Goal: Information Seeking & Learning: Understand process/instructions

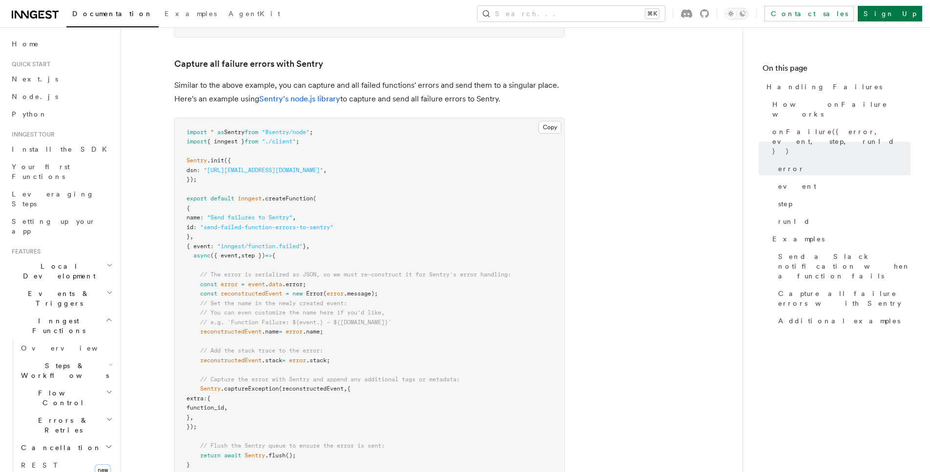
scroll to position [1584, 0]
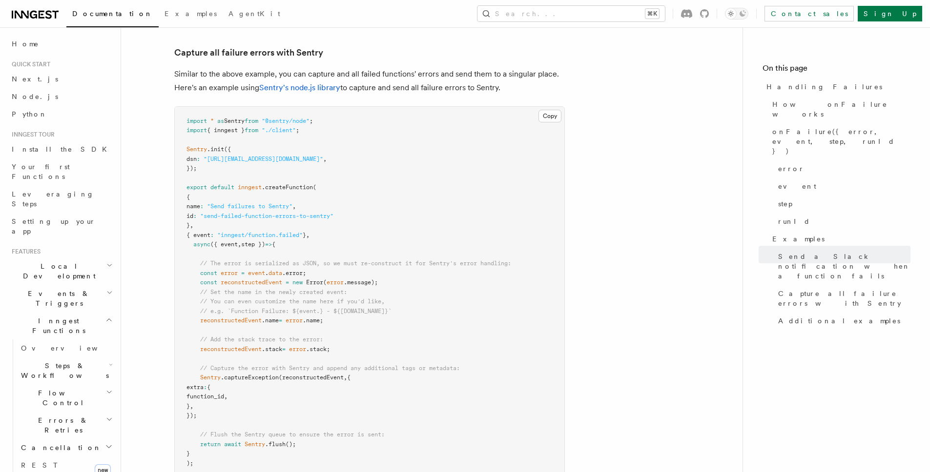
scroll to position [1608, 0]
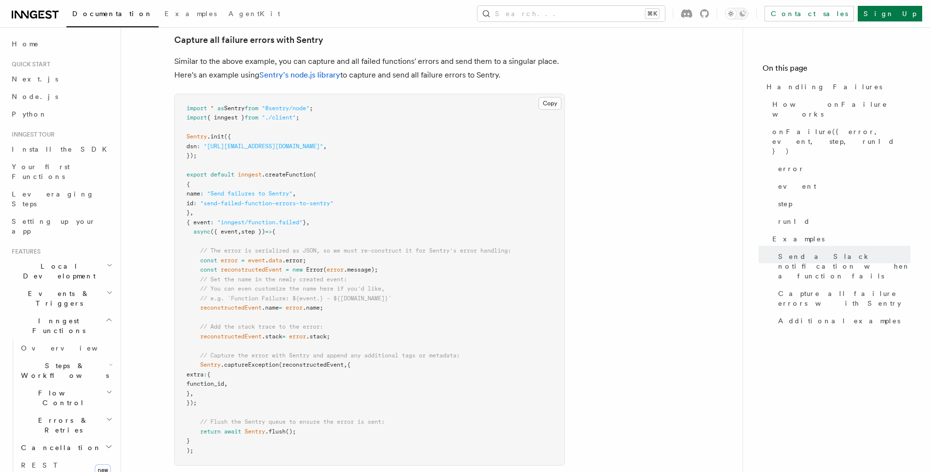
click at [403, 202] on pre "import * as Sentry from "@sentry/node" ; import { inngest } from "./client" ; S…" at bounding box center [369, 280] width 389 height 372
click at [364, 266] on pre "import * as Sentry from "@sentry/node" ; import { inngest } from "./client" ; S…" at bounding box center [369, 280] width 389 height 372
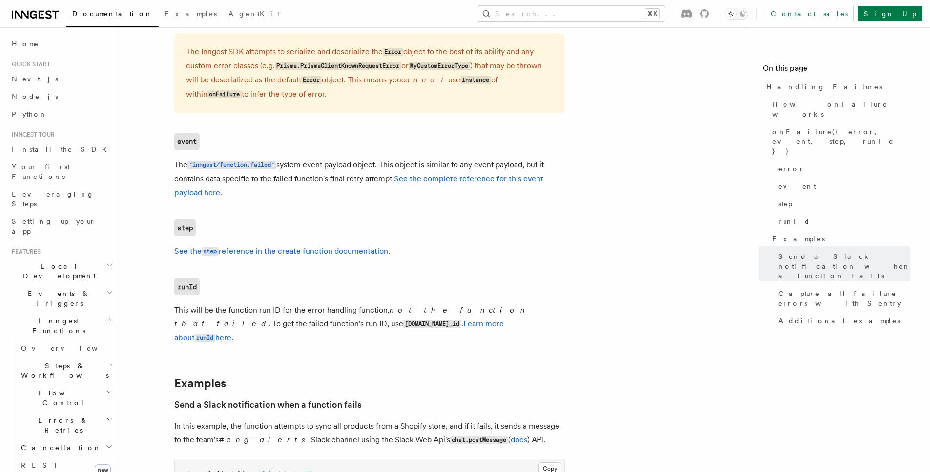
scroll to position [0, 0]
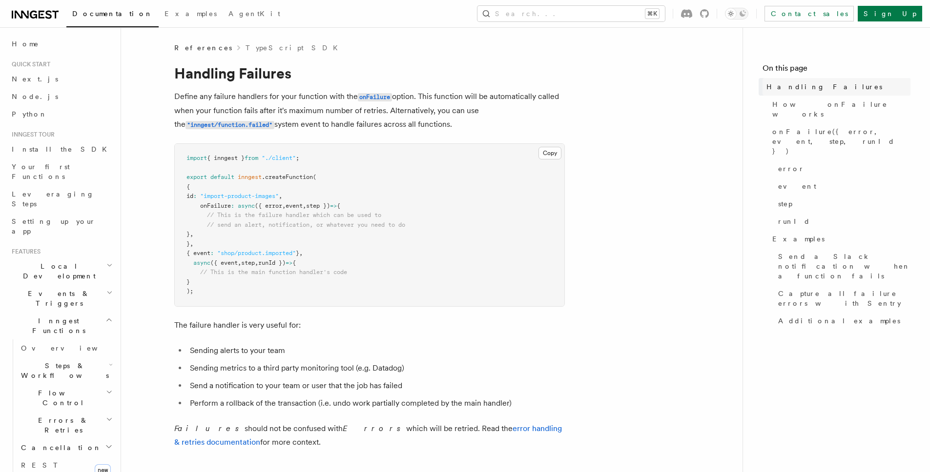
click at [815, 82] on span "Handling Failures" at bounding box center [824, 87] width 116 height 10
click at [813, 84] on span "Handling Failures" at bounding box center [824, 87] width 116 height 10
click at [813, 289] on span "Capture all failure errors with Sentry" at bounding box center [844, 299] width 132 height 20
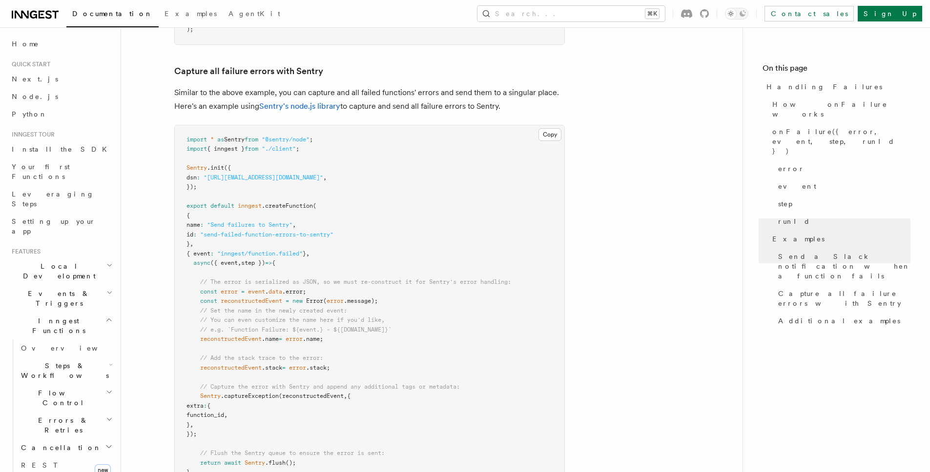
scroll to position [1583, 0]
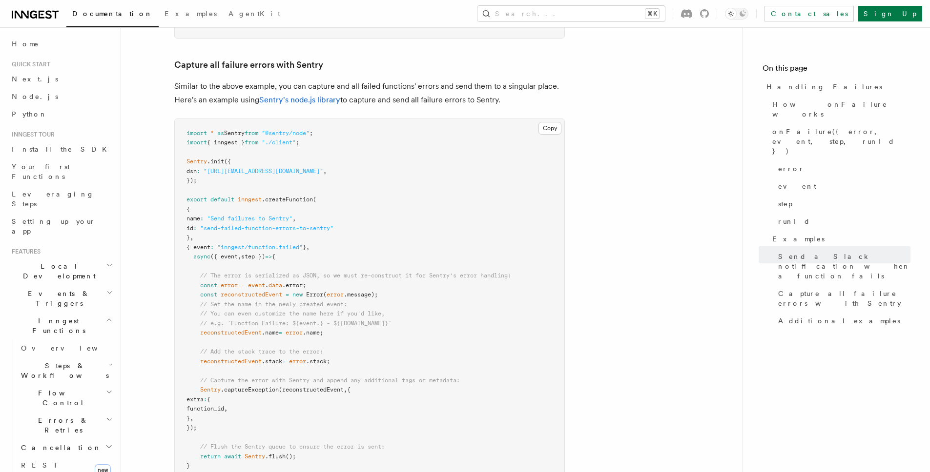
click at [325, 83] on p "Similar to the above example, you can capture and all failed functions' errors …" at bounding box center [369, 93] width 390 height 27
click at [319, 95] on link "Sentry's node.js library" at bounding box center [299, 99] width 81 height 9
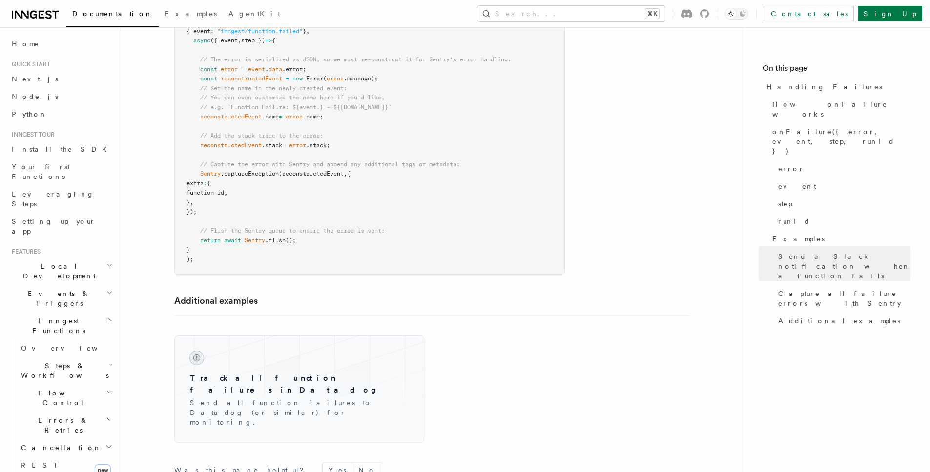
scroll to position [1782, 0]
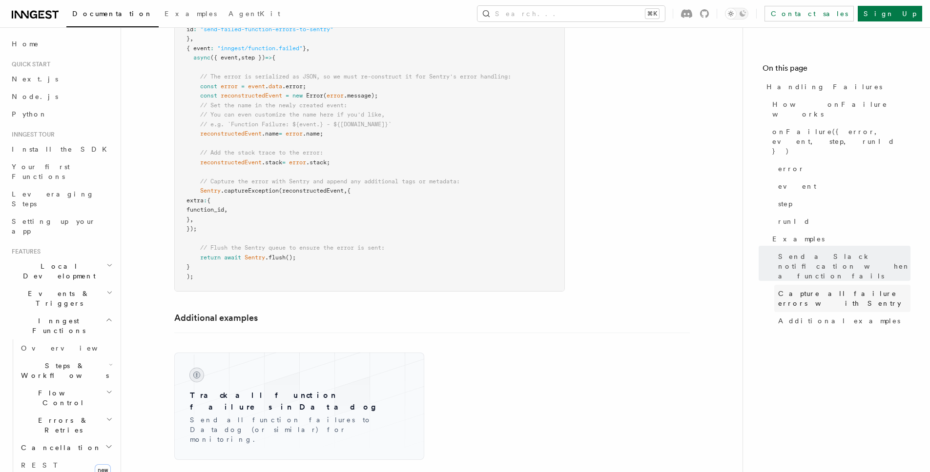
click at [799, 285] on link "Capture all failure errors with Sentry" at bounding box center [842, 298] width 136 height 27
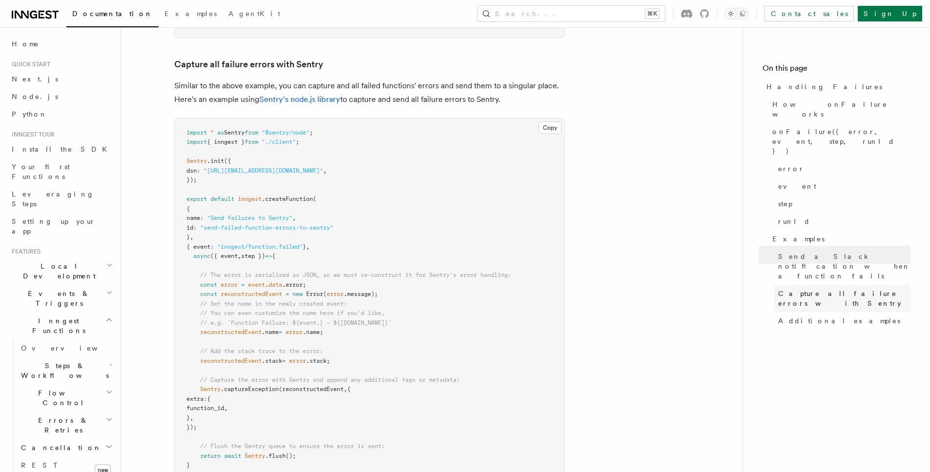
scroll to position [1583, 0]
click at [799, 289] on span "Capture all failure errors with Sentry" at bounding box center [844, 299] width 132 height 20
click at [813, 312] on link "Additional examples" at bounding box center [842, 321] width 136 height 18
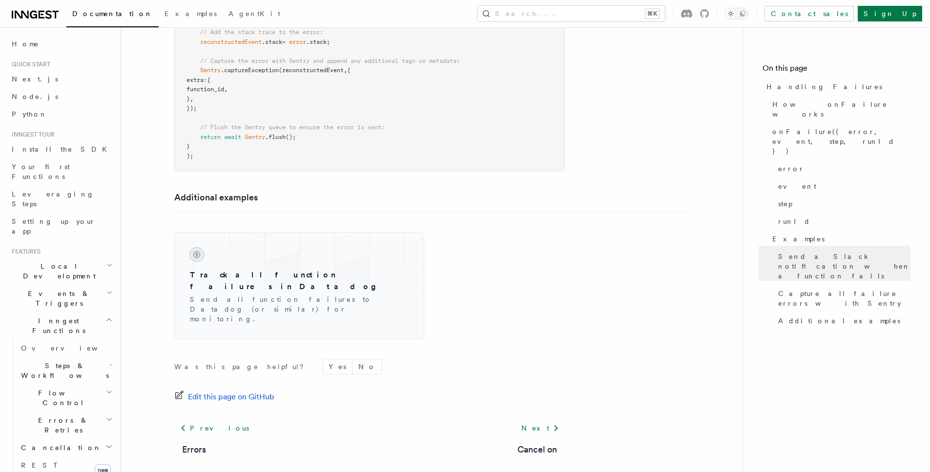
scroll to position [1910, 0]
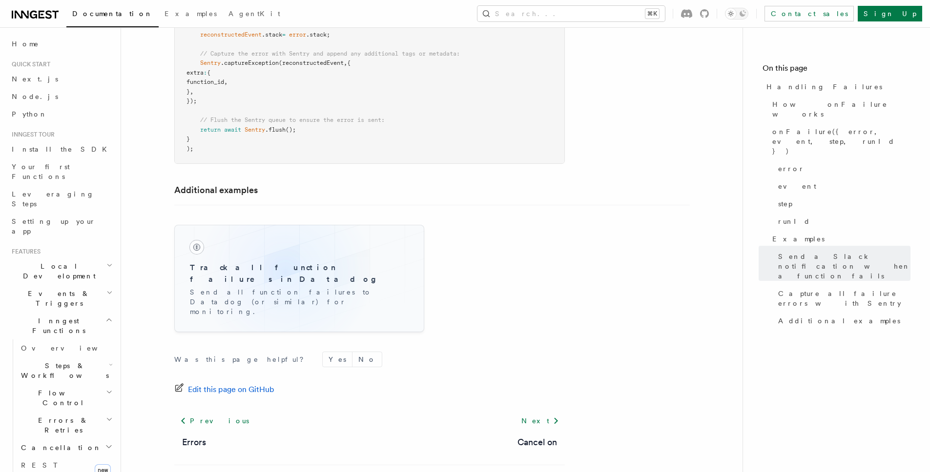
click at [285, 262] on h3 "Track all function failures in Datadog" at bounding box center [299, 273] width 219 height 23
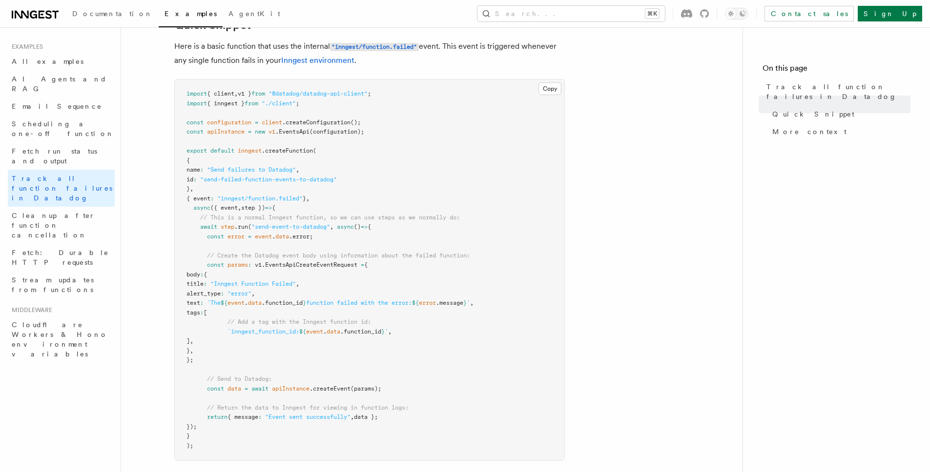
scroll to position [536, 0]
